Goal: Information Seeking & Learning: Check status

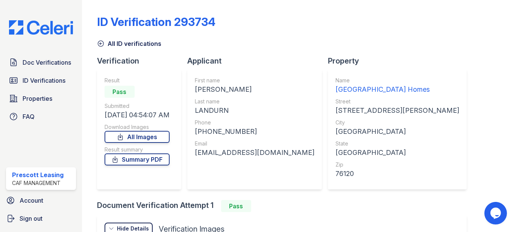
scroll to position [93, 0]
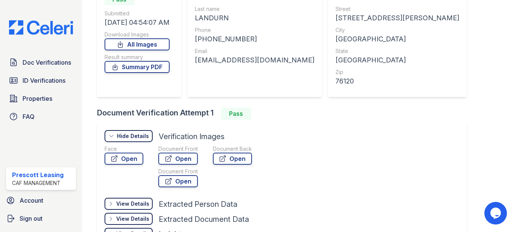
click at [52, 72] on div "Doc Verifications ID Verifications Properties FAQ" at bounding box center [41, 89] width 76 height 69
click at [50, 75] on link "ID Verifications" at bounding box center [41, 80] width 70 height 15
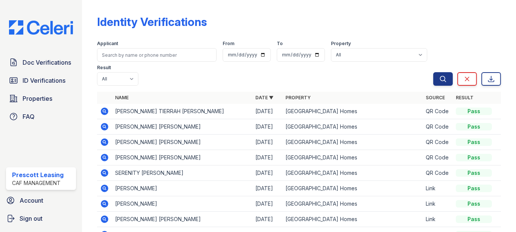
click at [131, 42] on div "Applicant" at bounding box center [157, 45] width 120 height 8
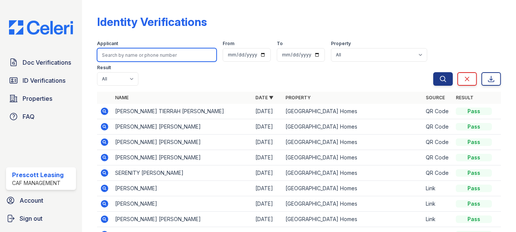
click at [128, 53] on input "search" at bounding box center [157, 55] width 120 height 14
type input "andrea"
click at [434, 72] on button "Search" at bounding box center [444, 79] width 20 height 14
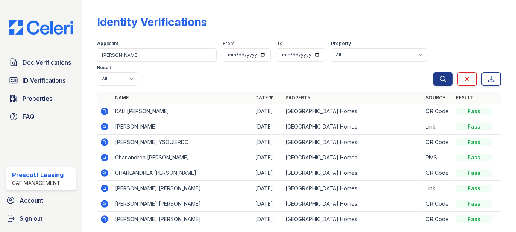
click at [107, 126] on icon at bounding box center [105, 127] width 8 height 8
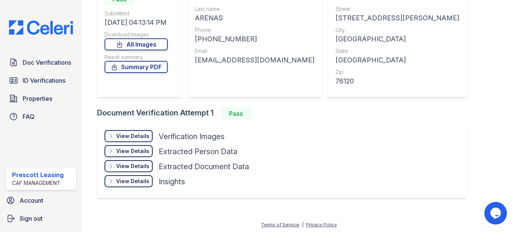
click at [133, 133] on div "View Details" at bounding box center [132, 137] width 33 height 8
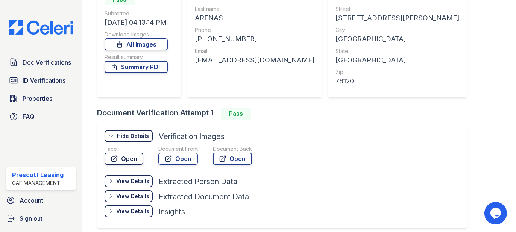
click at [130, 158] on link "Open" at bounding box center [124, 159] width 39 height 12
click at [178, 153] on link "Open" at bounding box center [178, 159] width 40 height 12
click at [39, 79] on span "ID Verifications" at bounding box center [44, 80] width 43 height 9
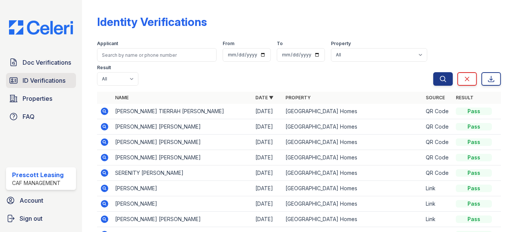
click at [61, 81] on span "ID Verifications" at bounding box center [44, 80] width 43 height 9
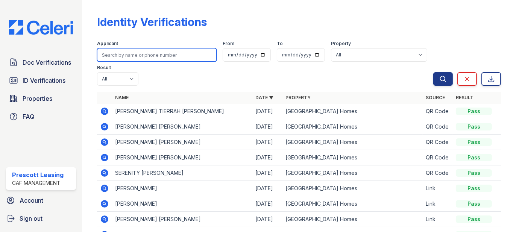
click at [122, 56] on input "search" at bounding box center [157, 55] width 120 height 14
type input "[PERSON_NAME]"
click at [434, 72] on button "Search" at bounding box center [444, 79] width 20 height 14
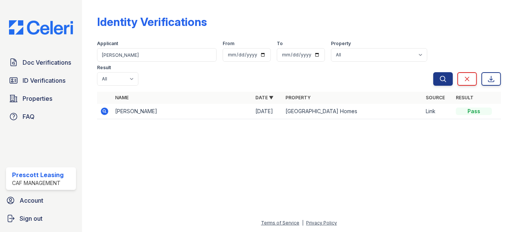
click at [105, 108] on icon at bounding box center [105, 112] width 8 height 8
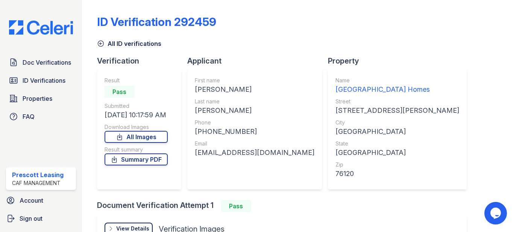
click at [230, 111] on div "GOMEZ CARDENAS" at bounding box center [255, 110] width 120 height 11
copy div "CARDENAS"
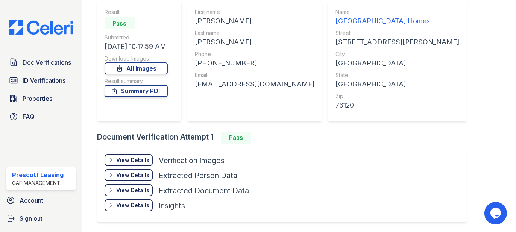
scroll to position [93, 0]
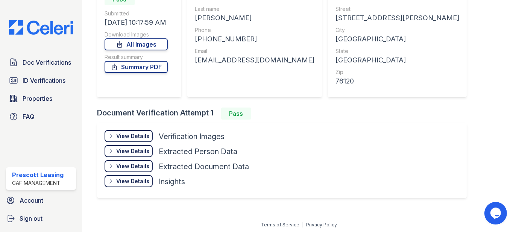
click at [120, 134] on div "View Details" at bounding box center [132, 137] width 33 height 8
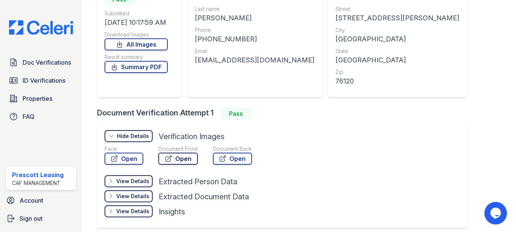
click at [184, 158] on link "Open" at bounding box center [178, 159] width 40 height 12
